Goal: Answer question/provide support

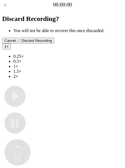
type input "**********"
